Goal: Information Seeking & Learning: Compare options

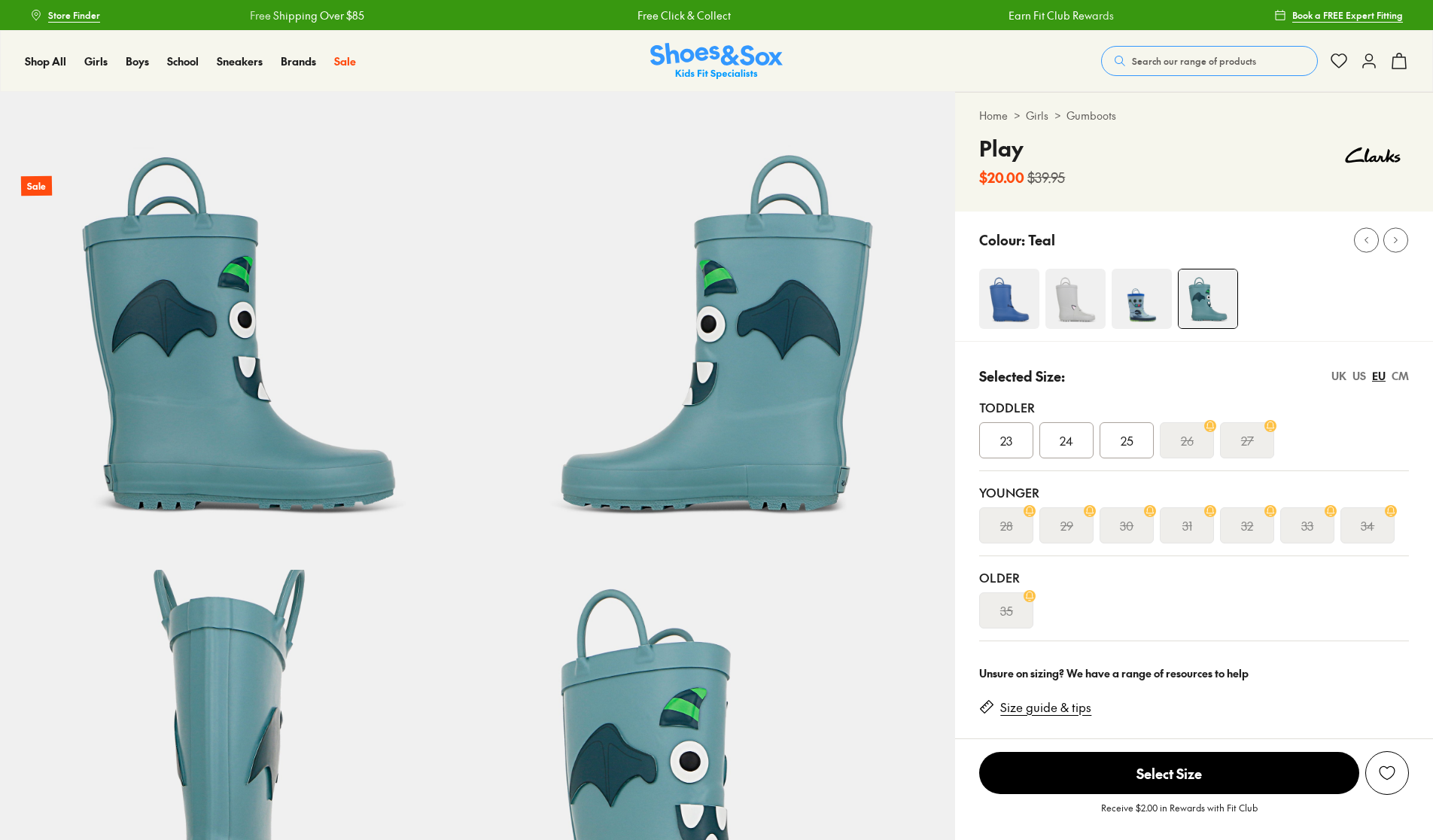
select select "*"
click at [1164, 294] on img at bounding box center [1142, 299] width 60 height 60
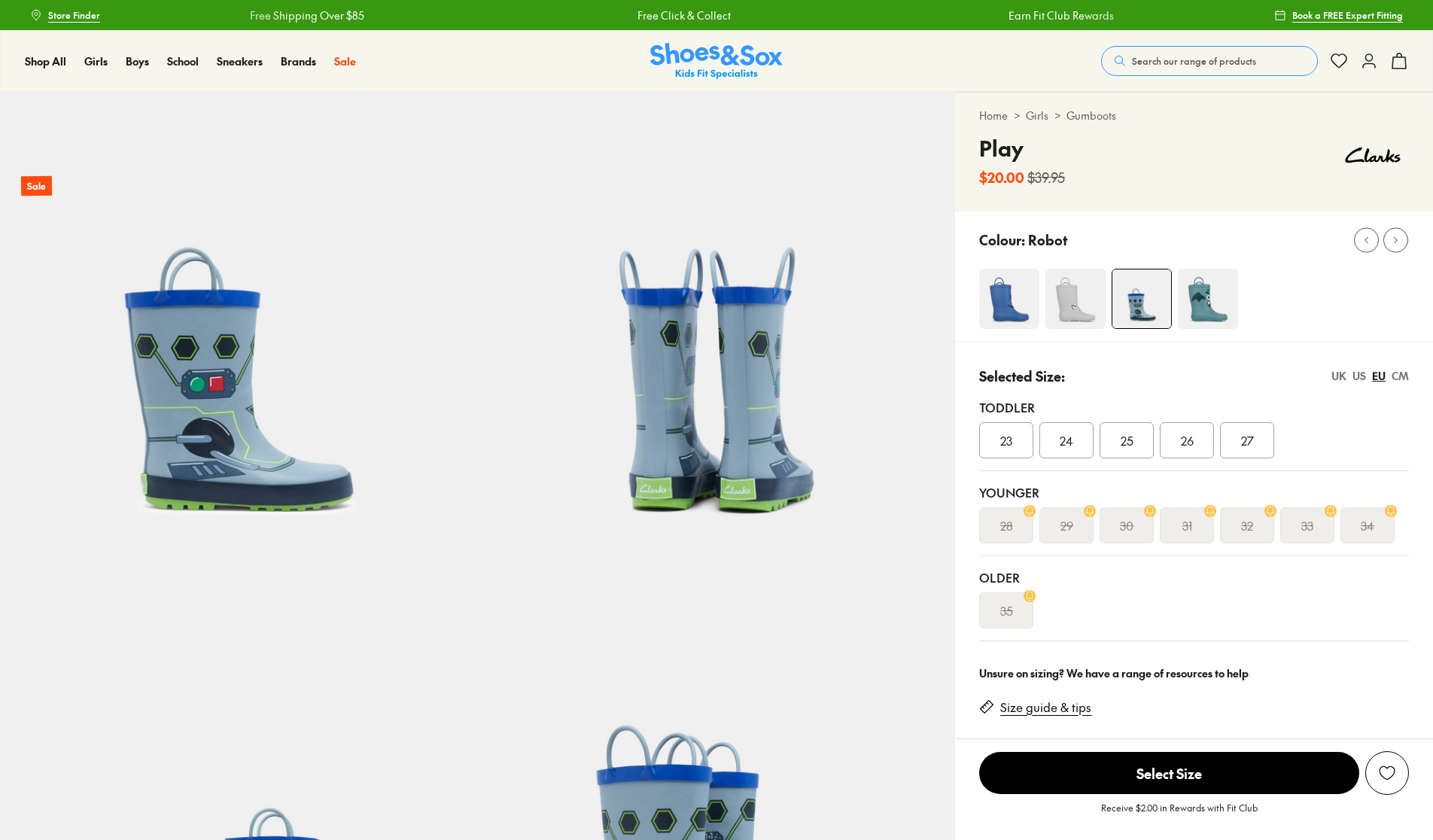
select select "*"
click at [1203, 309] on img at bounding box center [1208, 299] width 60 height 60
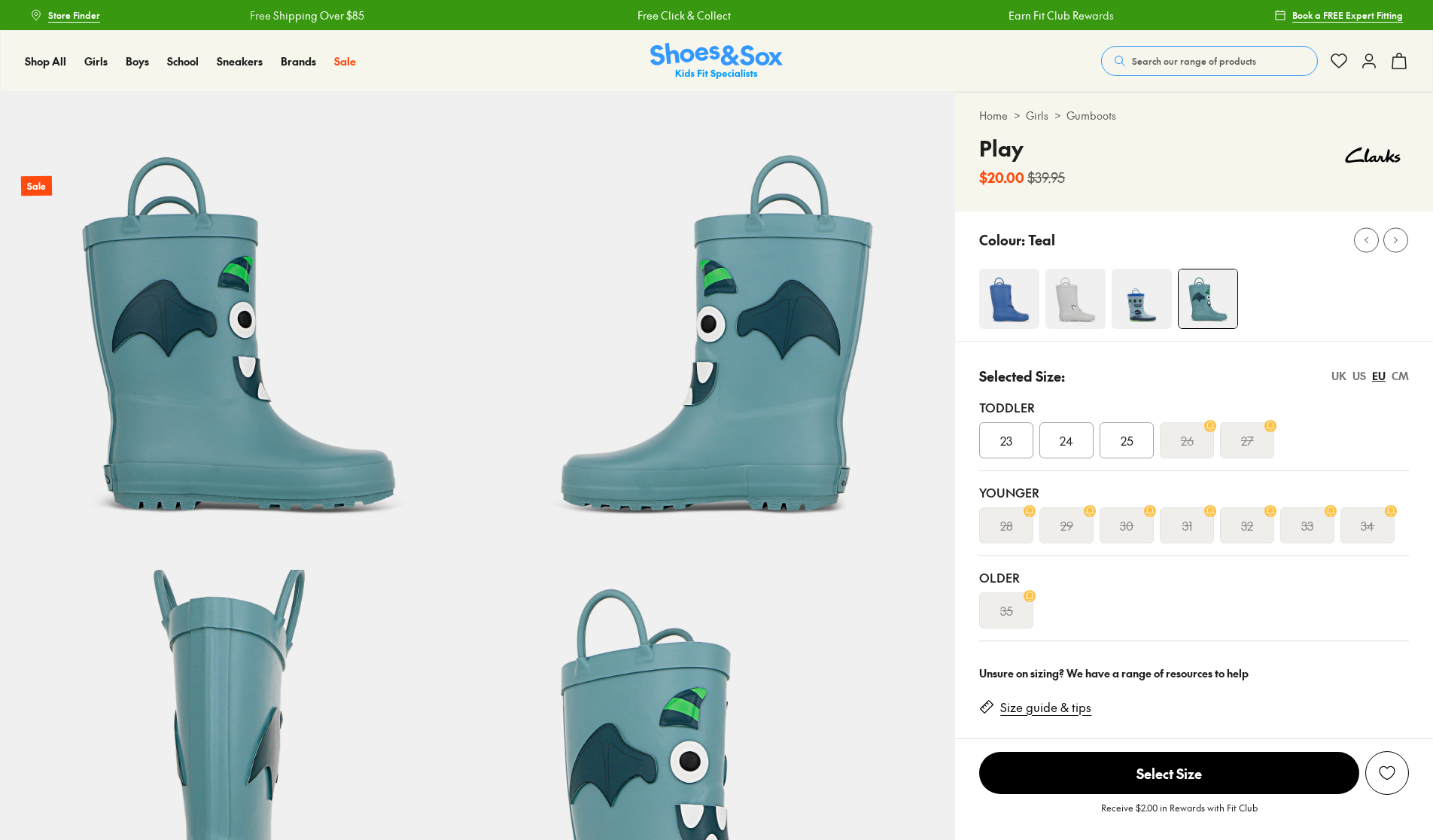
select select "*"
click at [1077, 317] on img at bounding box center [1076, 299] width 60 height 60
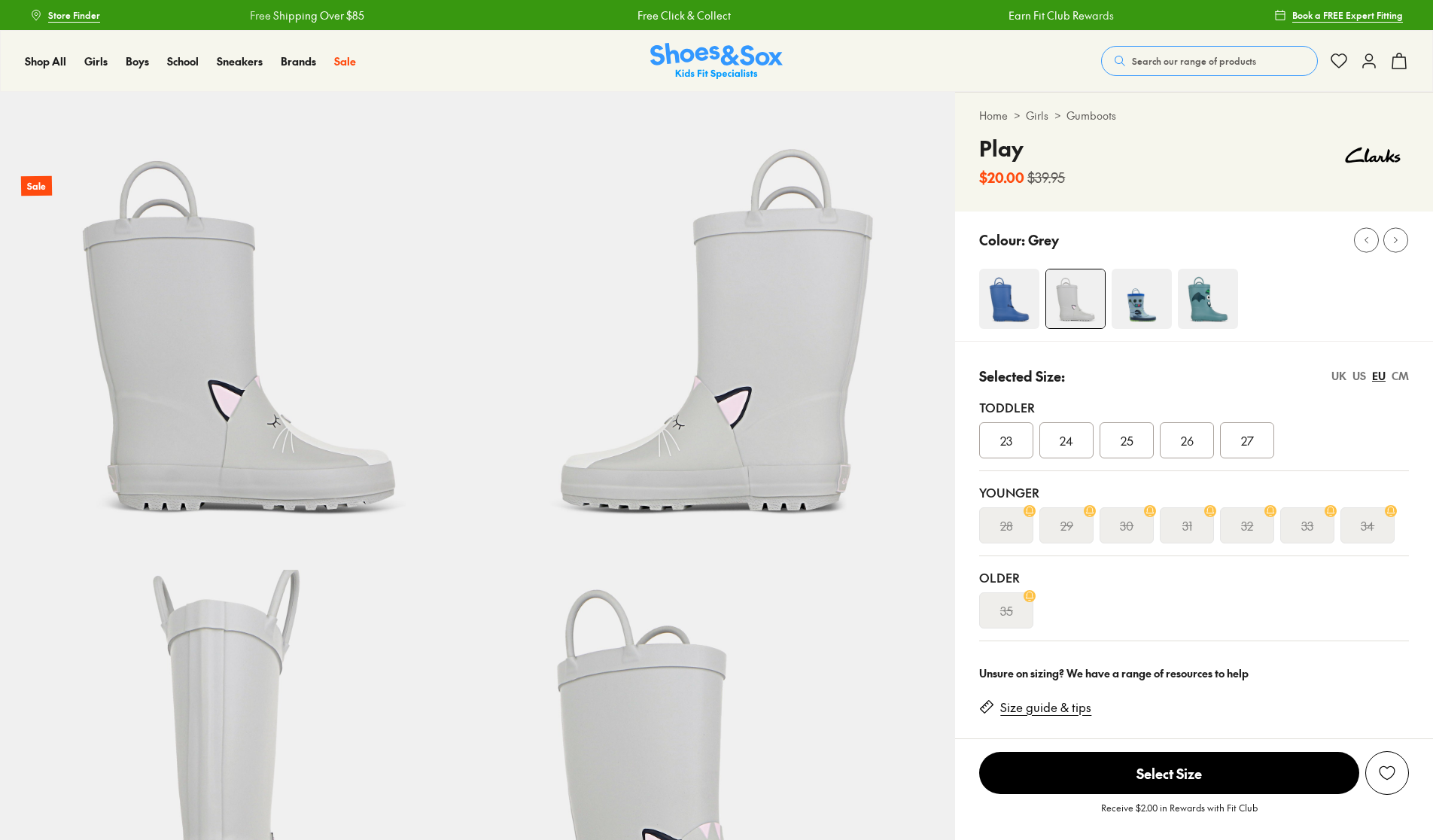
select select "*"
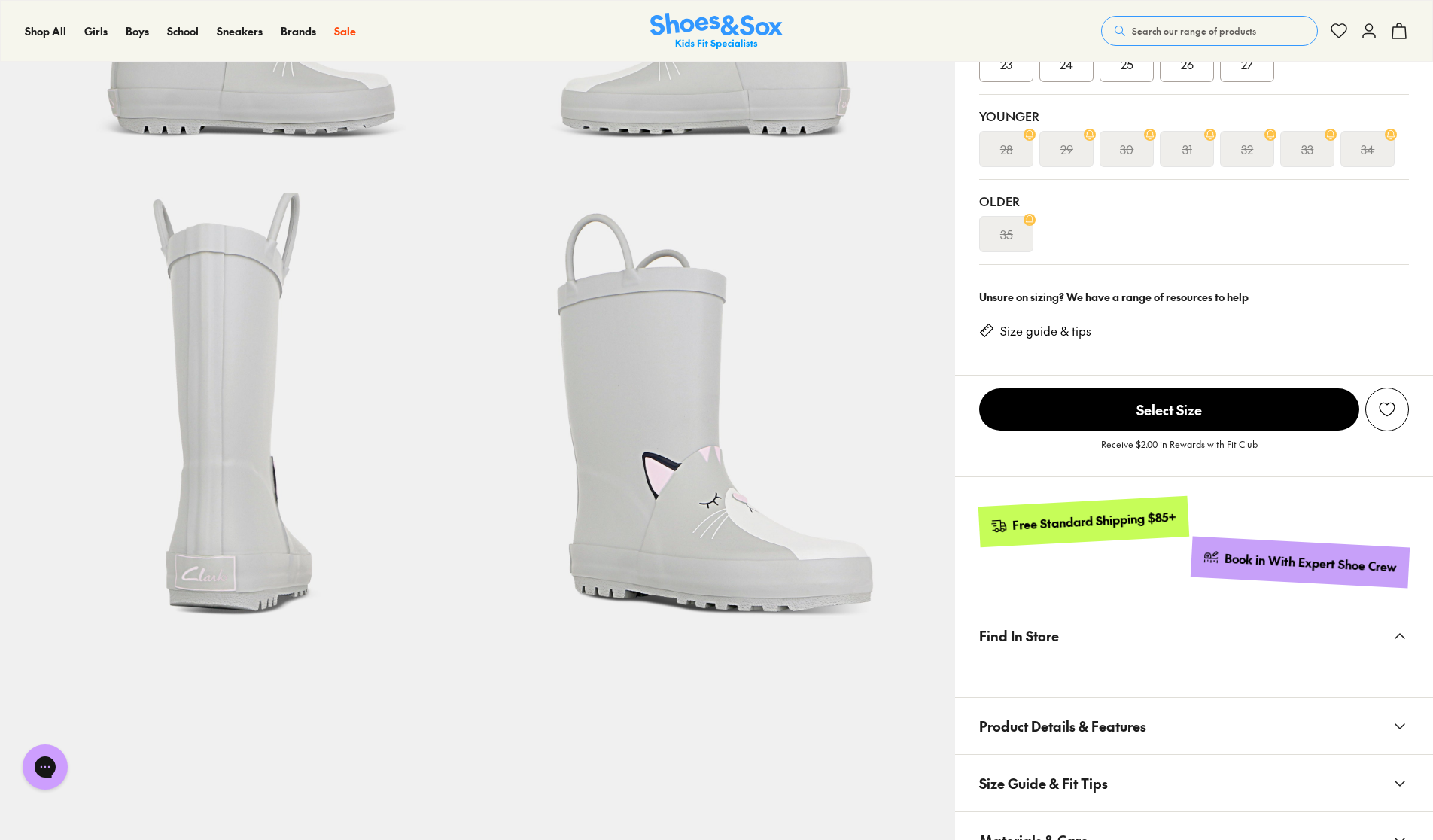
scroll to position [75, 0]
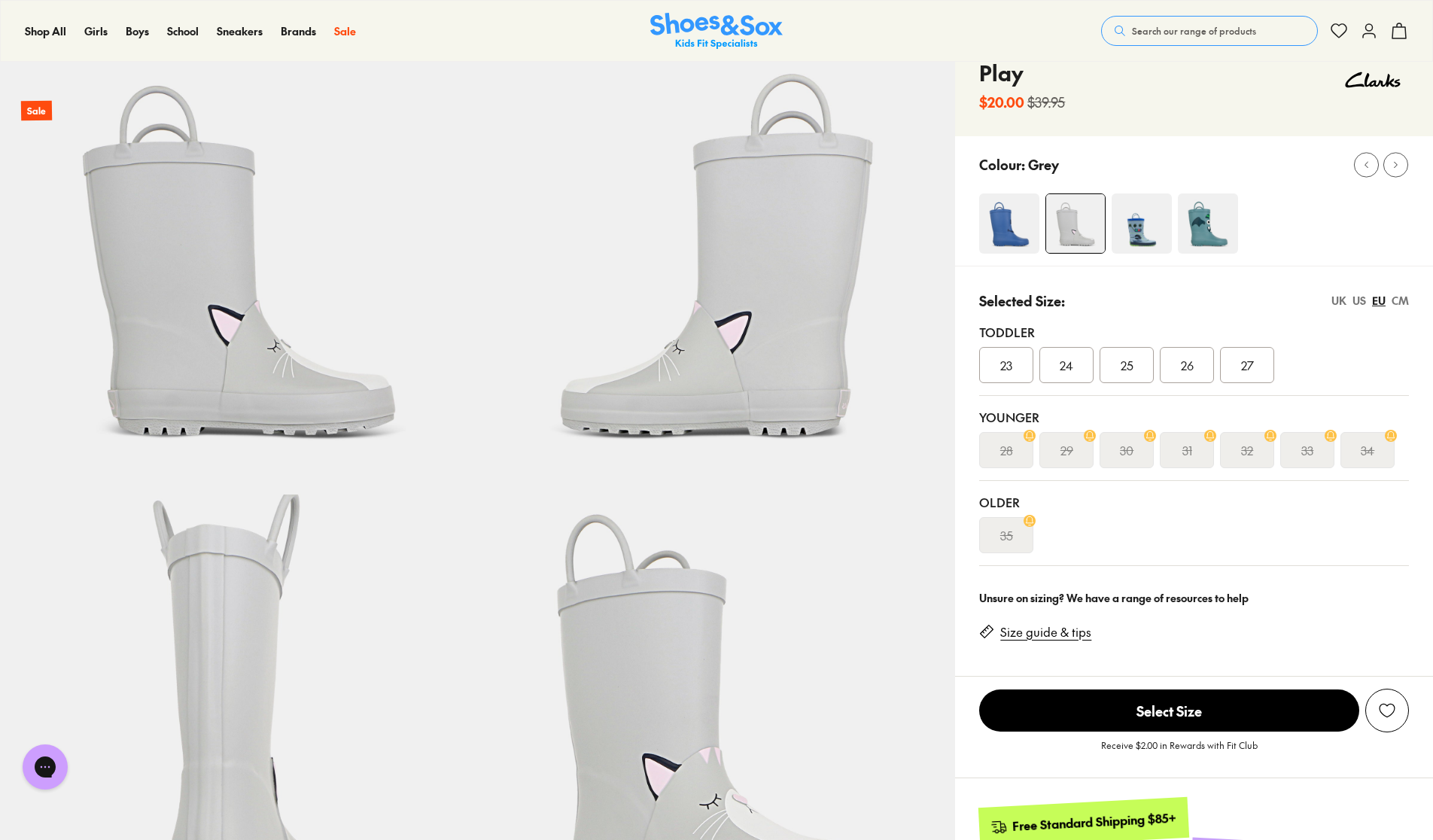
click at [1232, 221] on img at bounding box center [1208, 224] width 60 height 60
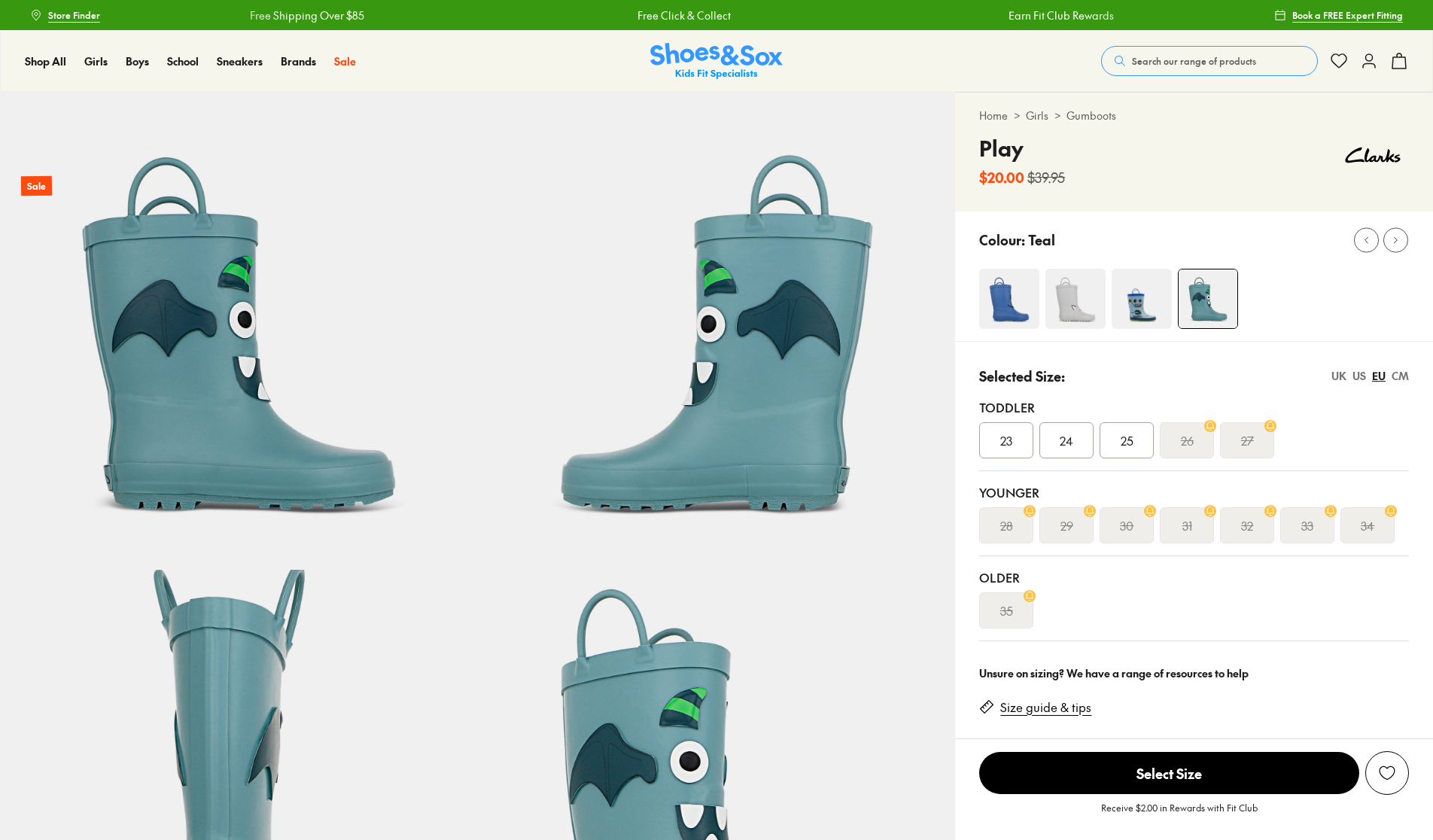
select select "*"
